Goal: Entertainment & Leisure: Consume media (video, audio)

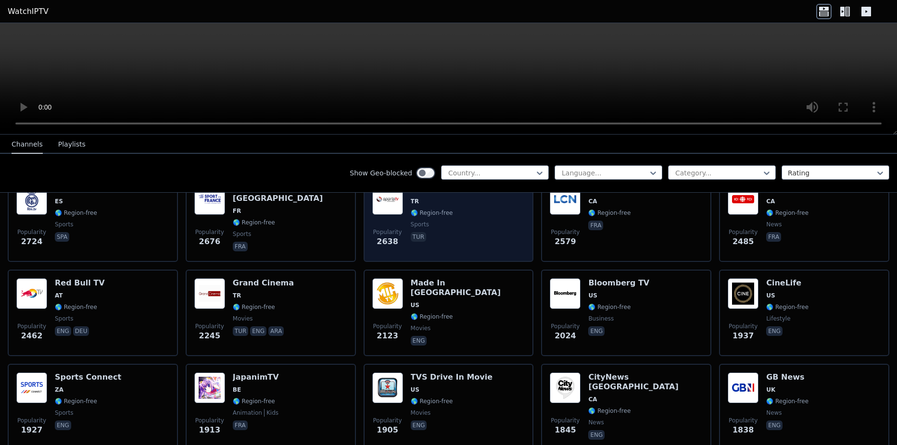
scroll to position [240, 0]
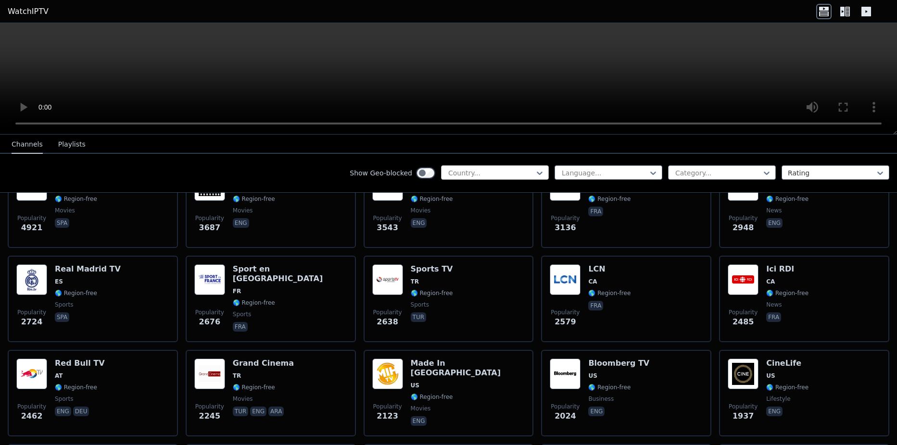
click at [447, 174] on div at bounding box center [491, 173] width 88 height 10
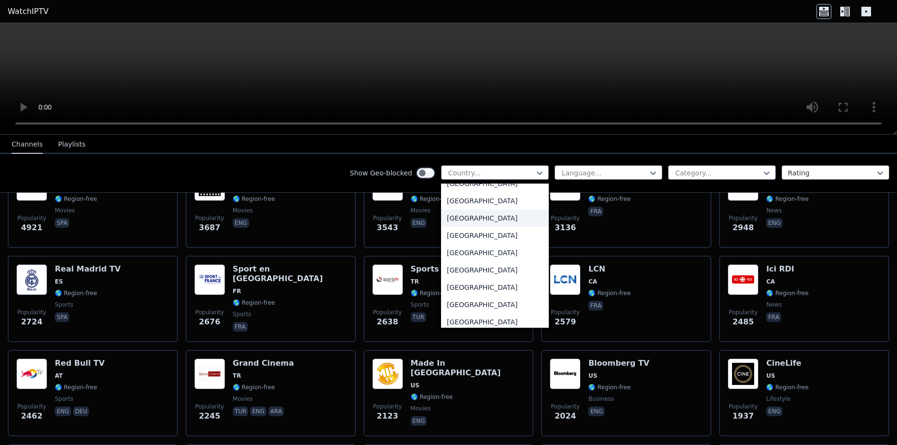
scroll to position [1042, 0]
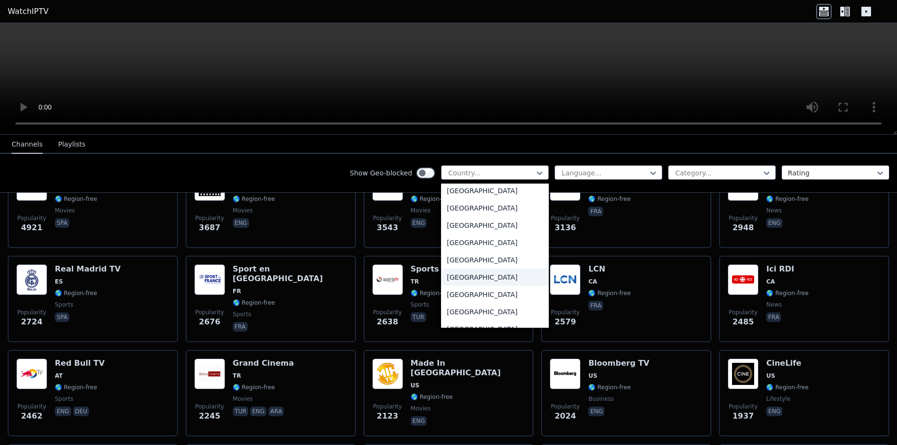
click at [441, 286] on div "[GEOGRAPHIC_DATA]" at bounding box center [495, 277] width 108 height 17
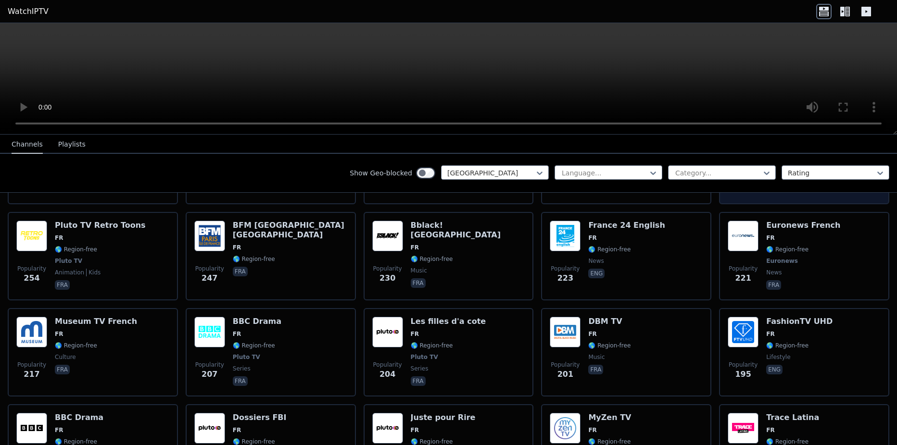
scroll to position [481, 0]
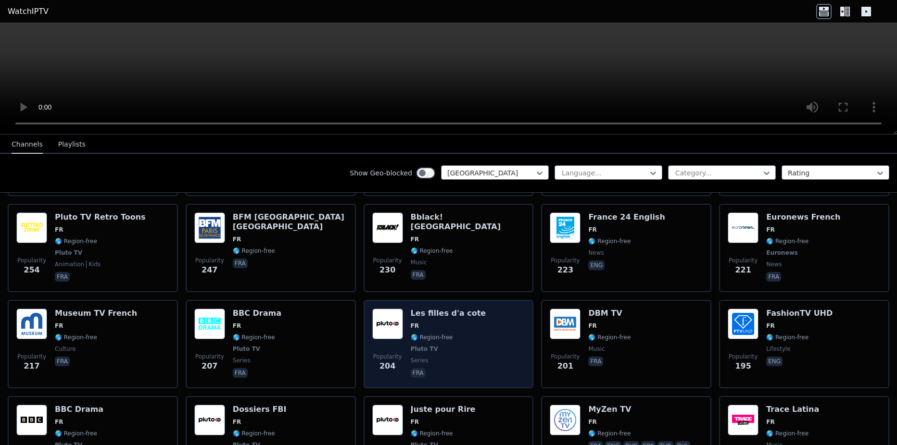
click at [439, 309] on h6 "Les filles d'a cote" at bounding box center [449, 314] width 76 height 10
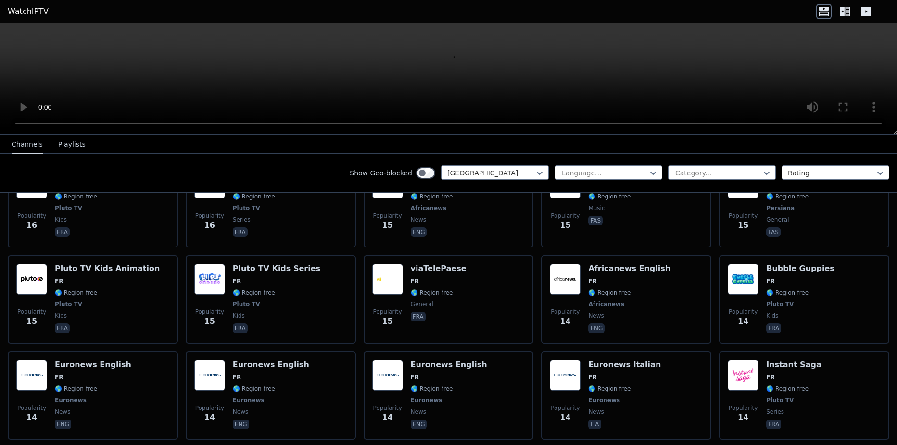
scroll to position [4014, 0]
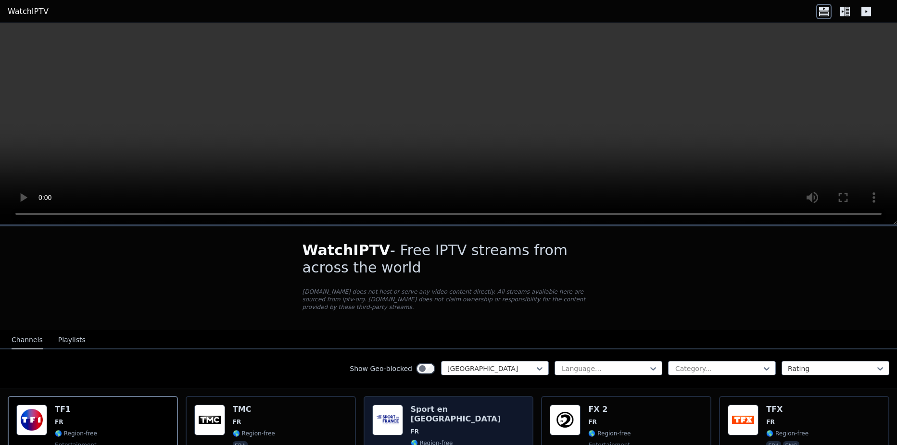
click at [451, 405] on h6 "Sport en [GEOGRAPHIC_DATA]" at bounding box center [468, 414] width 114 height 19
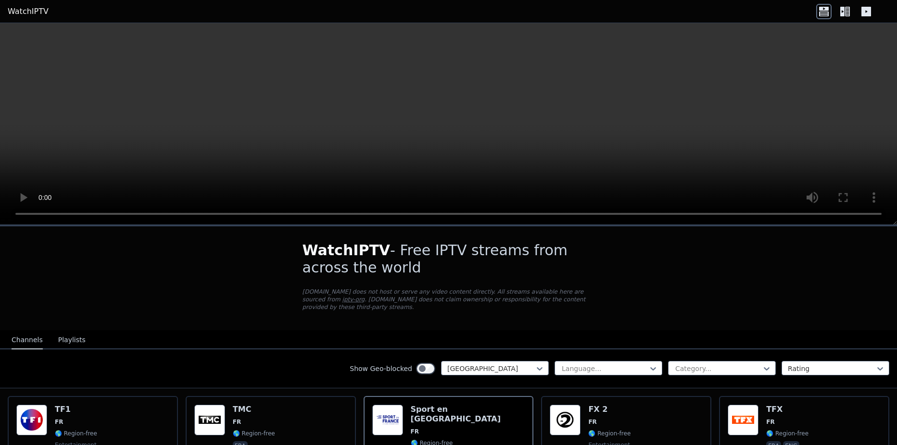
click at [788, 81] on video at bounding box center [448, 124] width 897 height 202
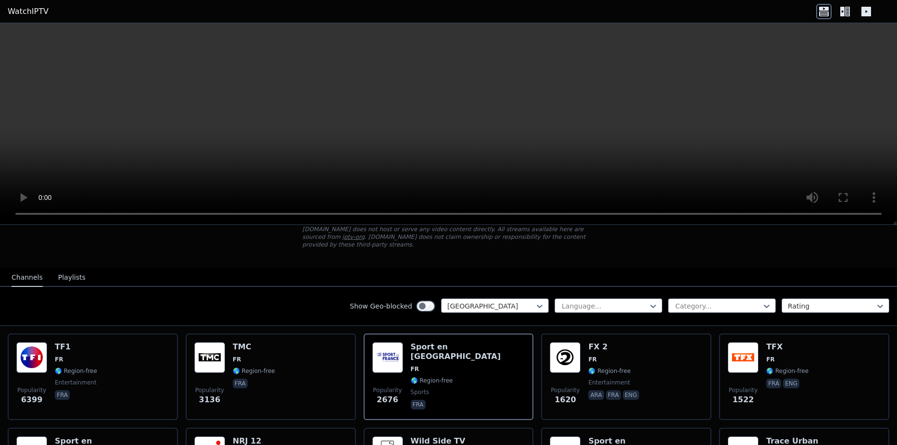
scroll to position [321, 0]
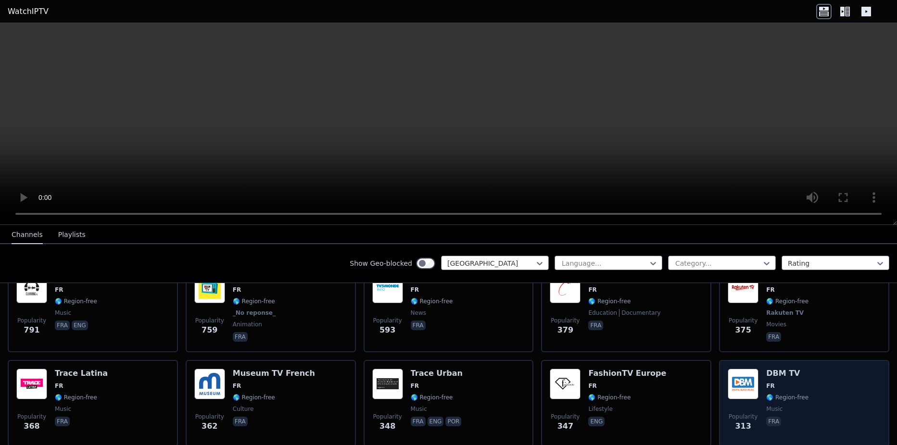
click at [771, 369] on h6 "DBM TV" at bounding box center [787, 374] width 42 height 10
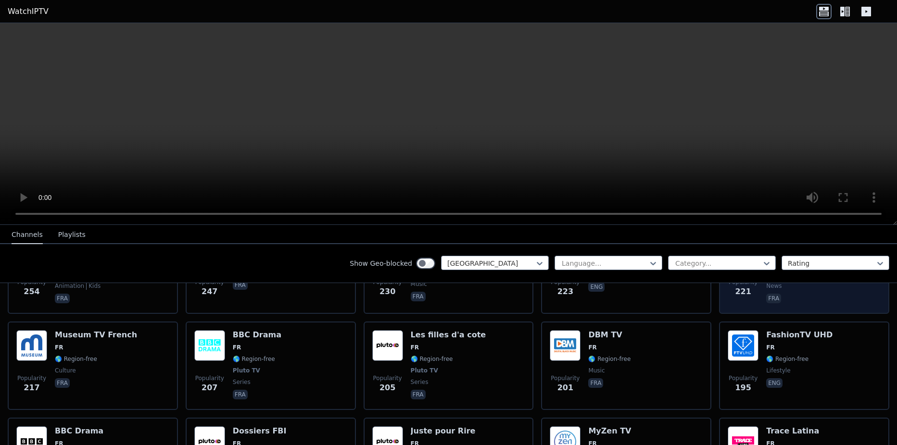
scroll to position [561, 0]
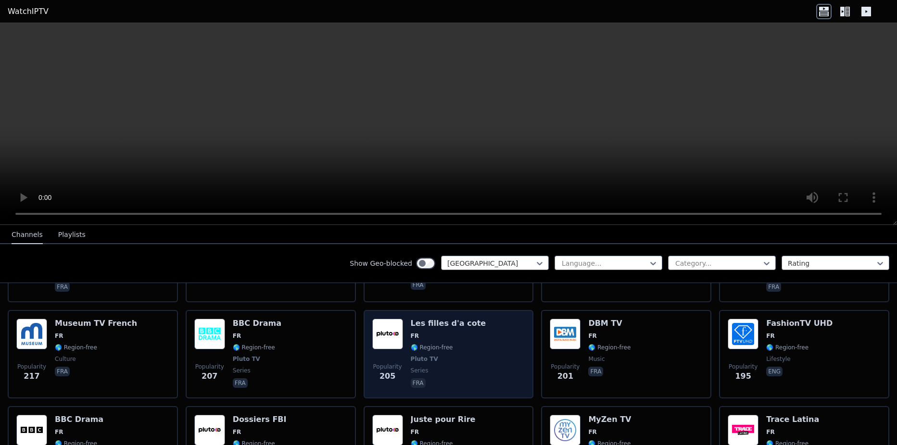
click at [421, 319] on h6 "Les filles d'a cote" at bounding box center [449, 324] width 76 height 10
click at [422, 319] on h6 "Les filles d'a cote" at bounding box center [449, 324] width 76 height 10
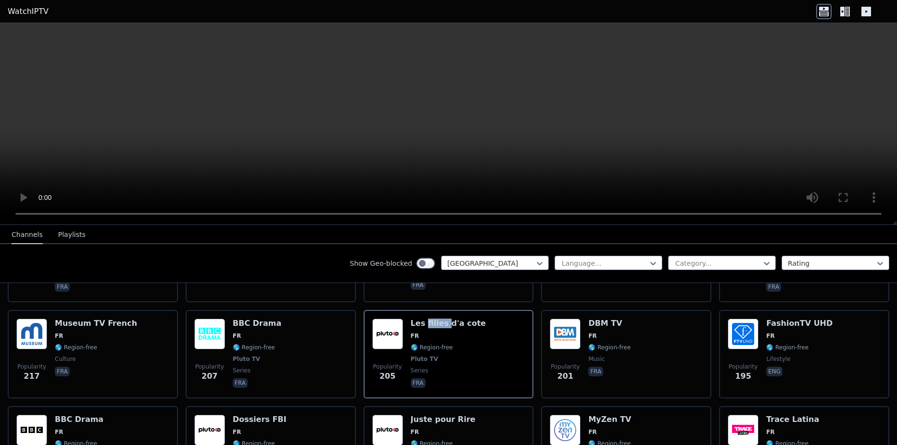
click at [68, 229] on button "Playlists" at bounding box center [71, 235] width 27 height 18
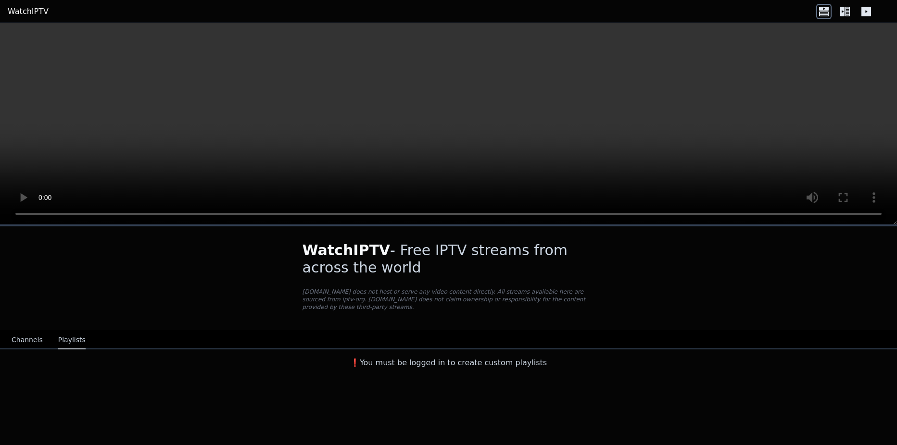
click at [865, 12] on icon at bounding box center [866, 12] width 10 height 10
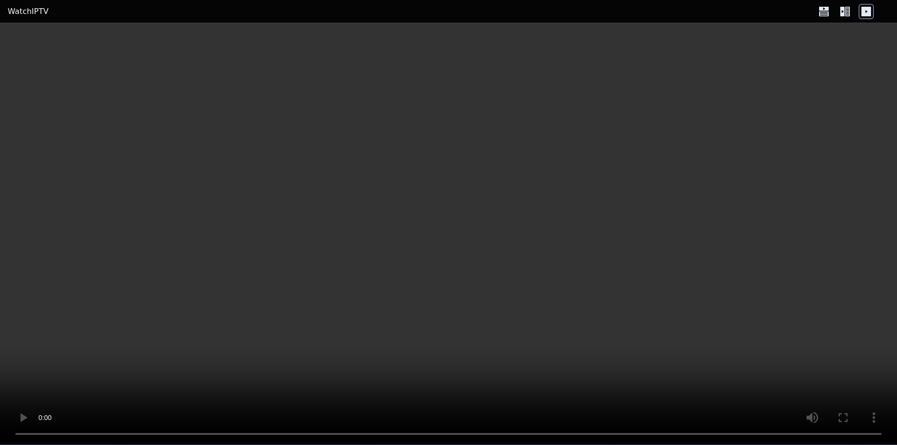
click at [865, 13] on icon at bounding box center [866, 12] width 10 height 10
click at [846, 11] on icon at bounding box center [847, 12] width 5 height 10
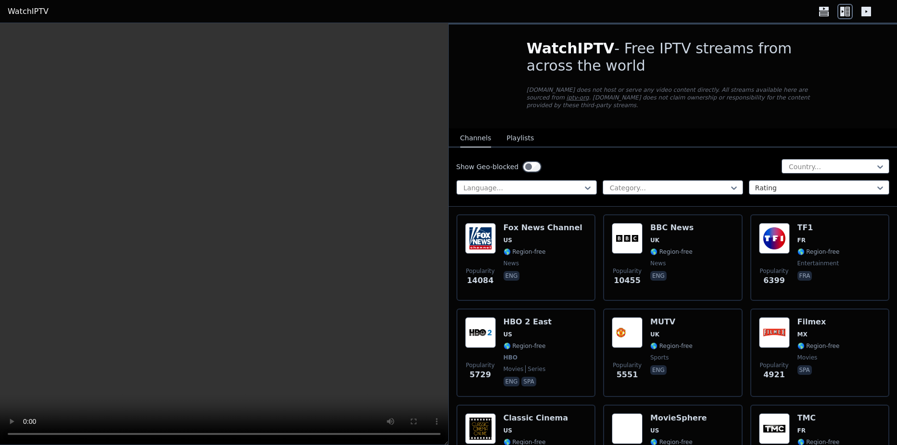
click at [823, 9] on icon at bounding box center [823, 11] width 15 height 15
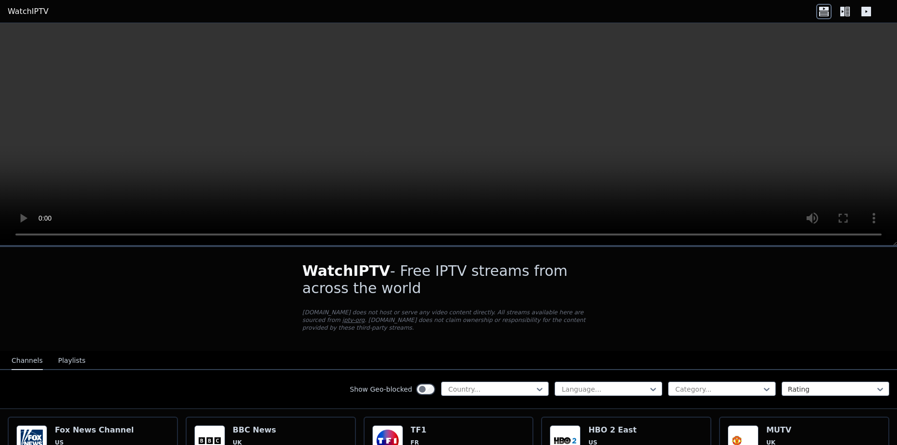
click at [22, 12] on link "WatchIPTV" at bounding box center [28, 12] width 41 height 12
click at [365, 317] on link "iptv-org" at bounding box center [353, 320] width 23 height 7
